Goal: Task Accomplishment & Management: Use online tool/utility

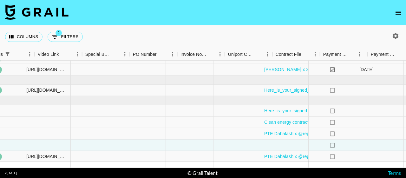
scroll to position [42, 610]
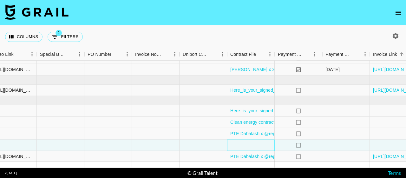
click at [261, 139] on div at bounding box center [251, 144] width 48 height 11
drag, startPoint x: 261, startPoint y: 138, endPoint x: 248, endPoint y: 143, distance: 14.1
click at [248, 143] on div at bounding box center [251, 144] width 48 height 11
drag, startPoint x: 248, startPoint y: 143, endPoint x: 241, endPoint y: 139, distance: 7.9
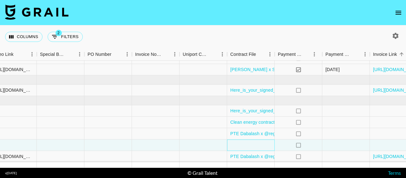
click at [241, 139] on div at bounding box center [251, 144] width 48 height 11
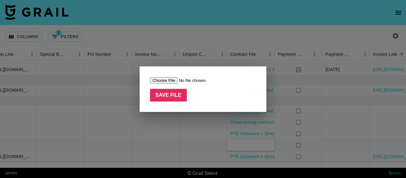
click at [160, 80] on input "file" at bounding box center [190, 80] width 80 height 7
type input "C:\fakepath\Mail (1).pdf"
click at [171, 95] on input "Save File" at bounding box center [168, 95] width 37 height 13
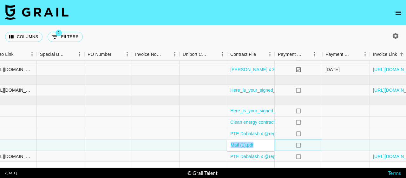
click at [321, 143] on div "no" at bounding box center [298, 144] width 48 height 11
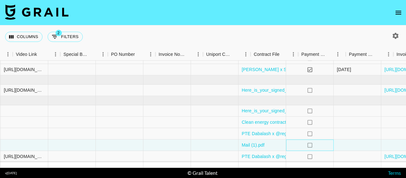
scroll to position [42, 651]
